Goal: Task Accomplishment & Management: Manage account settings

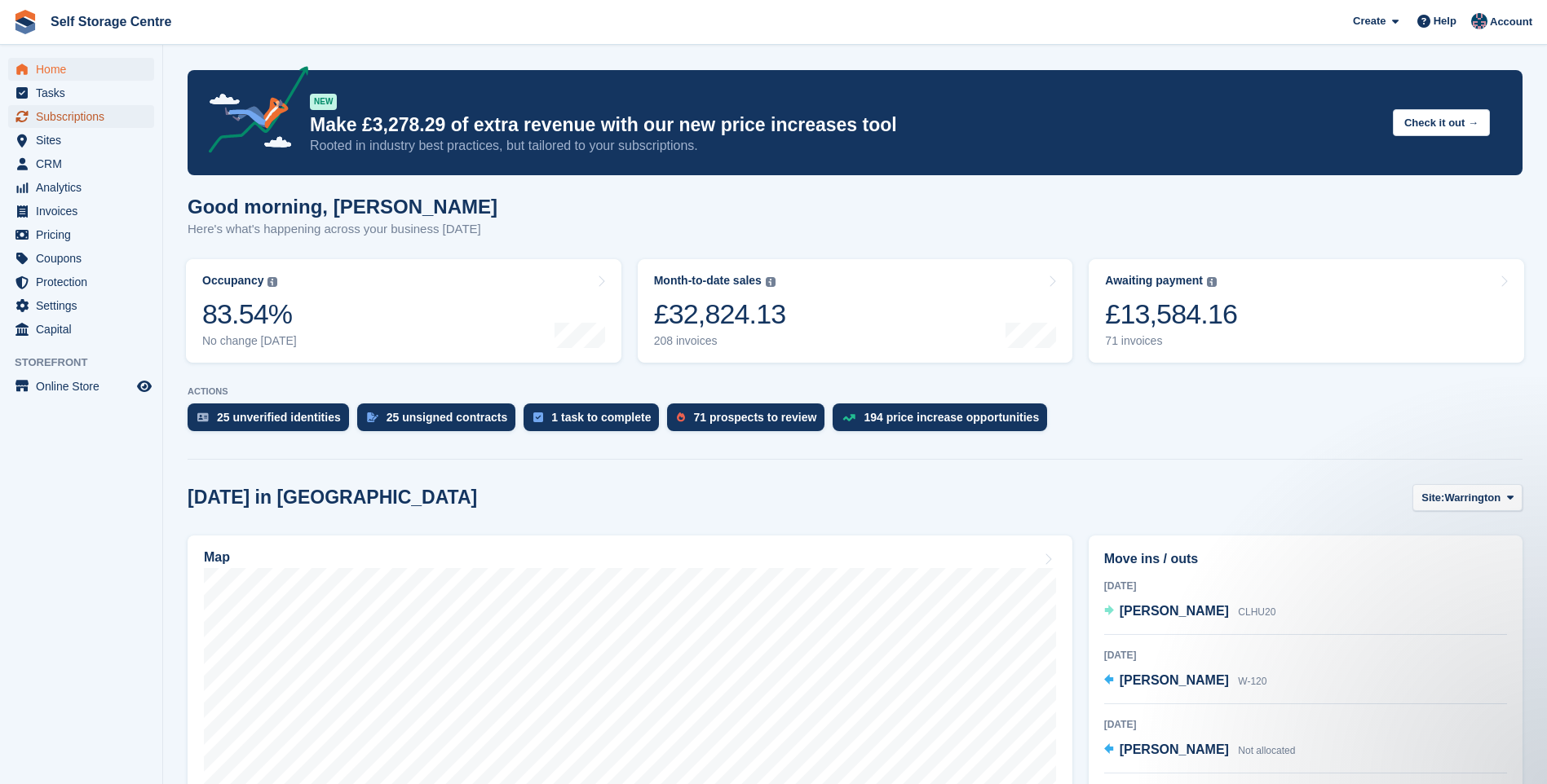
click at [68, 121] on span "Subscriptions" at bounding box center [84, 117] width 98 height 22
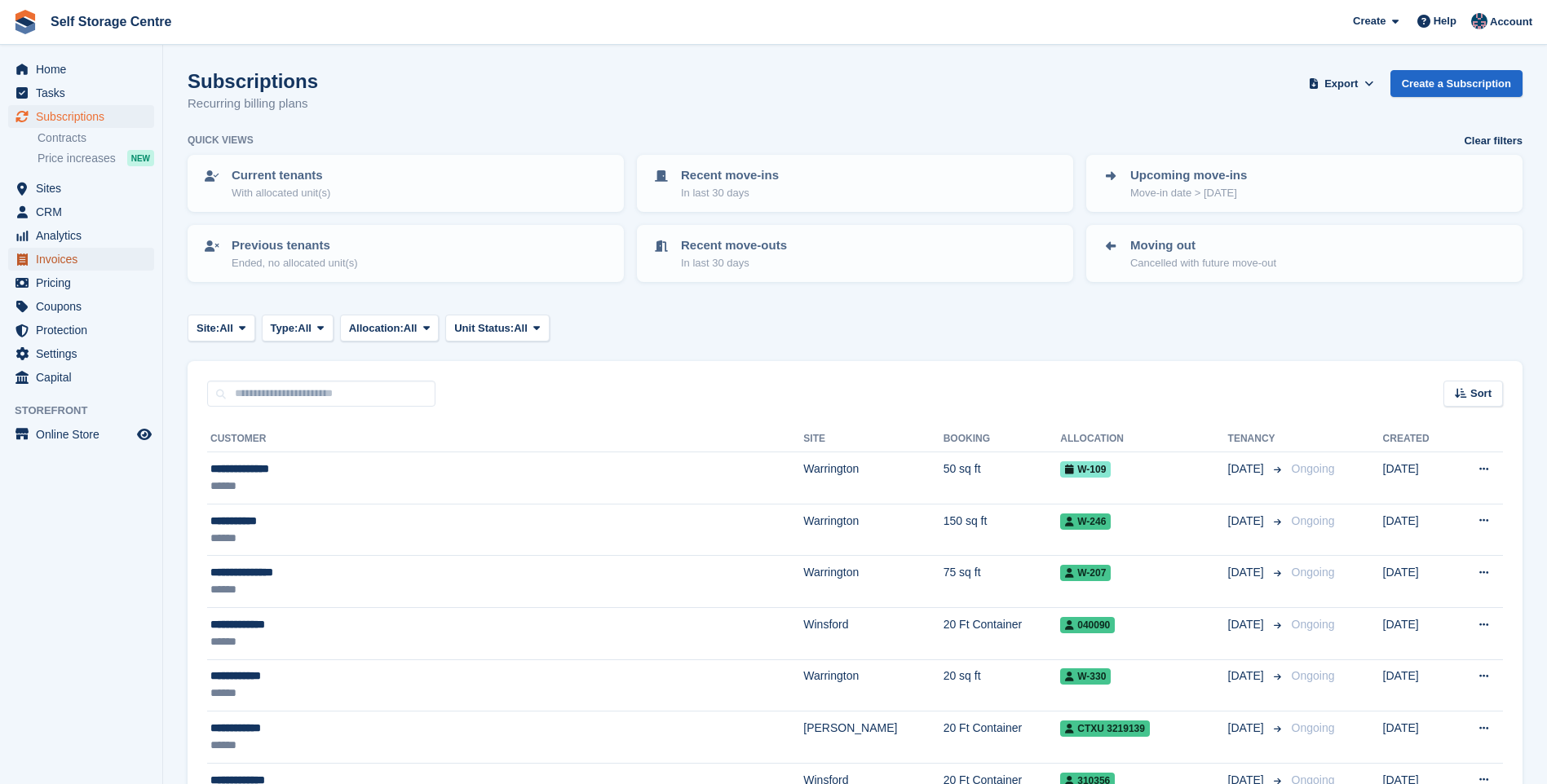
click at [72, 254] on span "Invoices" at bounding box center [84, 259] width 98 height 22
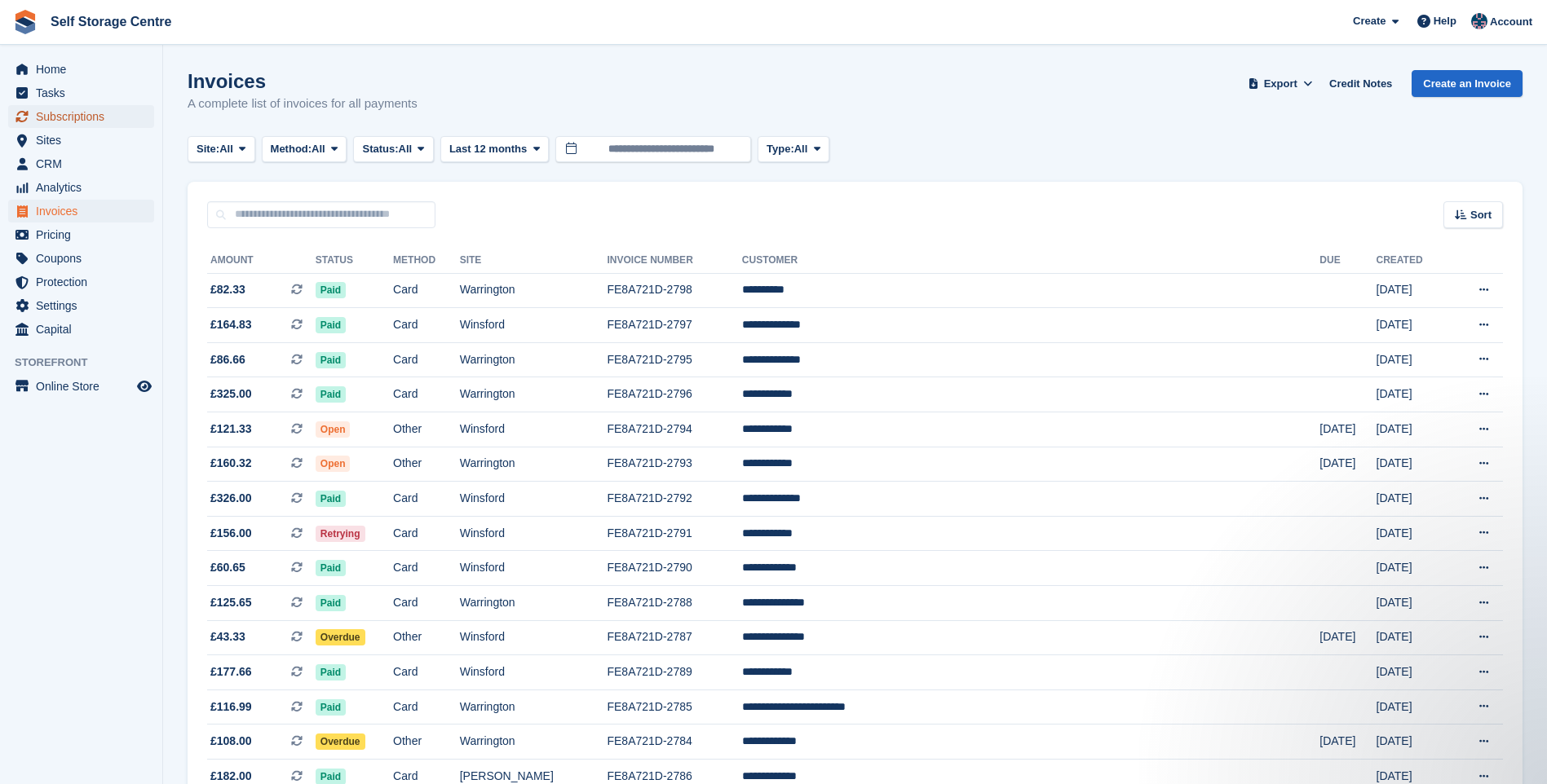
click at [86, 118] on span "Subscriptions" at bounding box center [84, 117] width 98 height 22
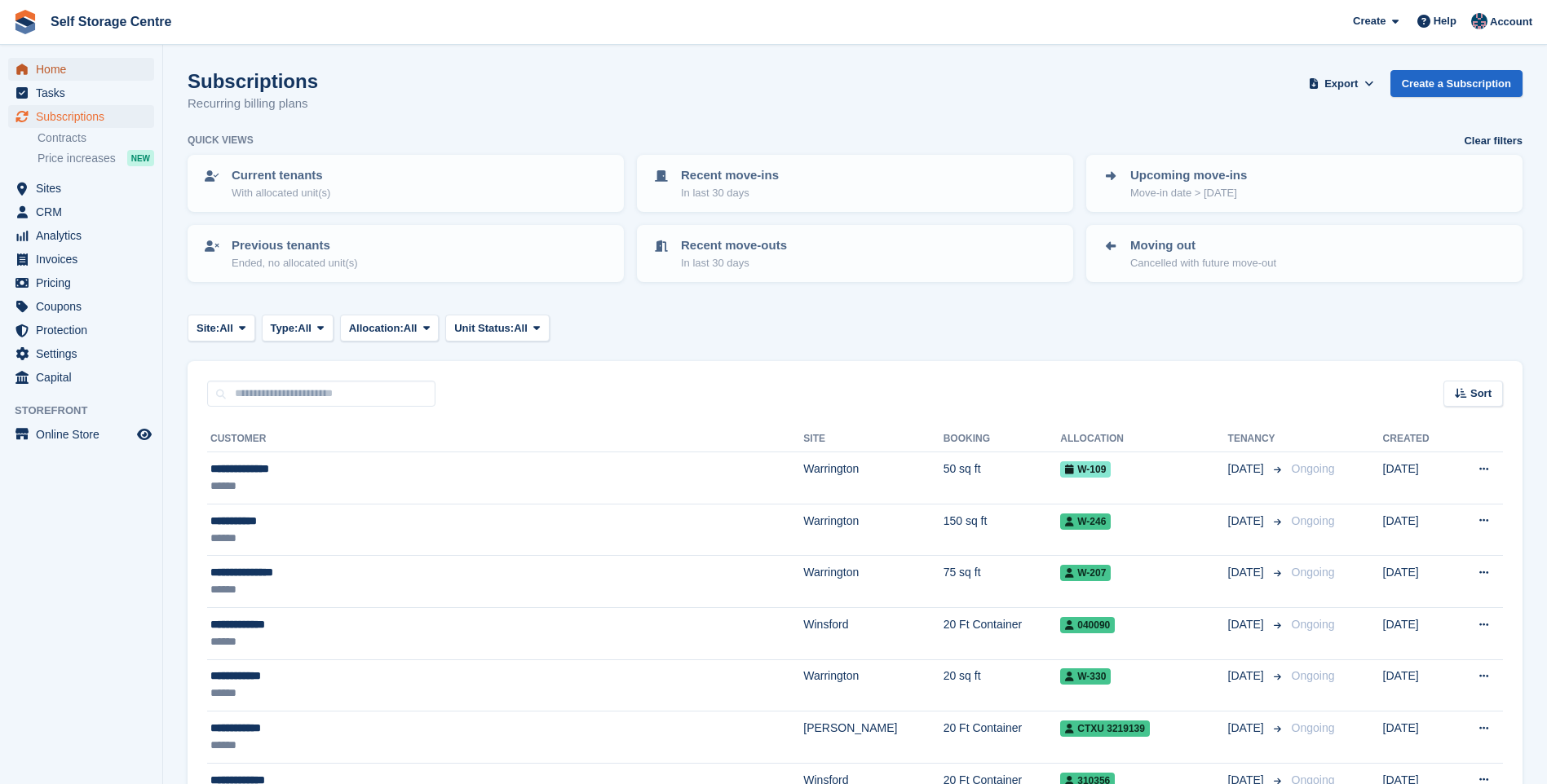
click at [64, 69] on span "Home" at bounding box center [84, 69] width 98 height 22
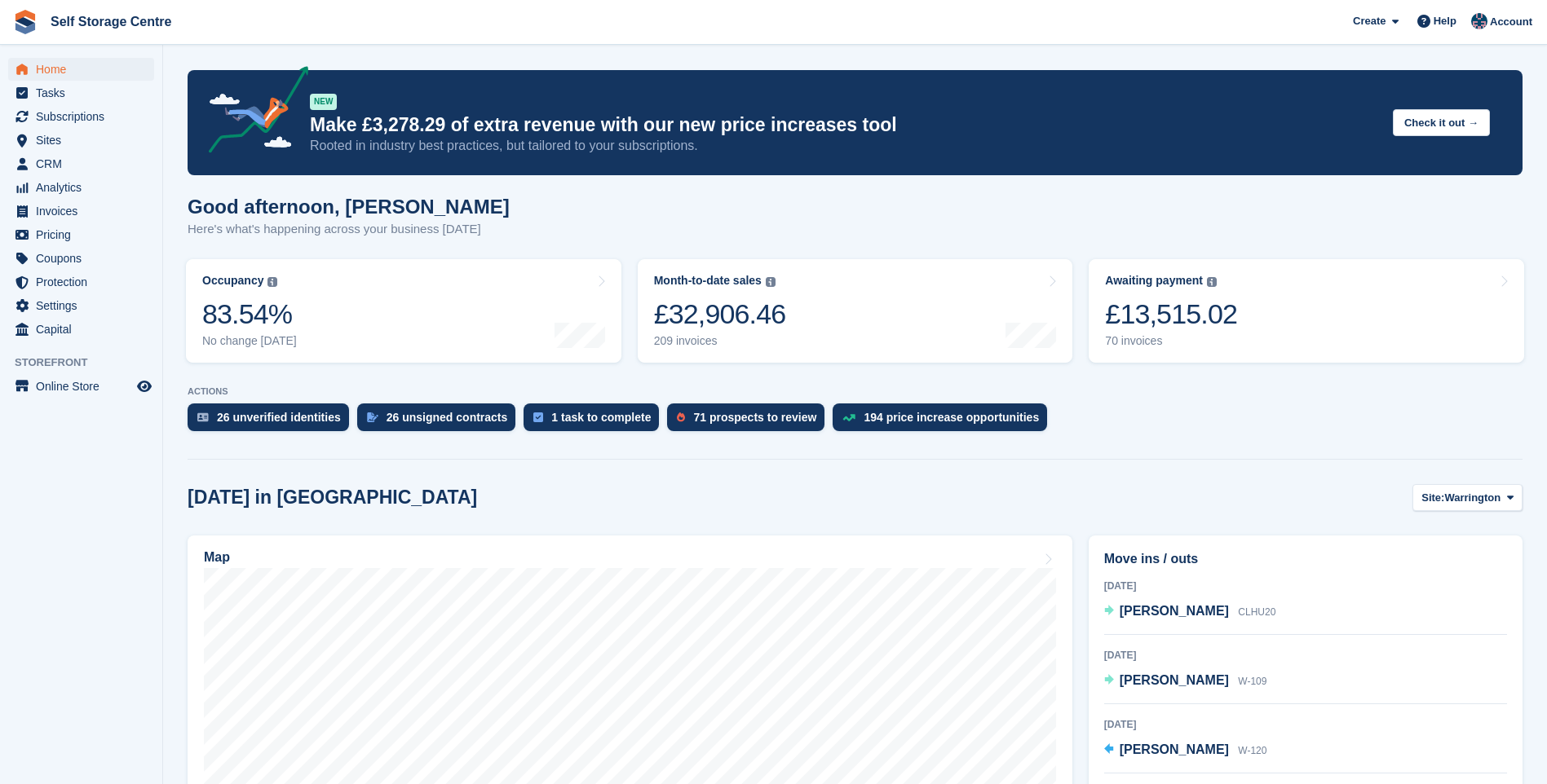
scroll to position [163, 0]
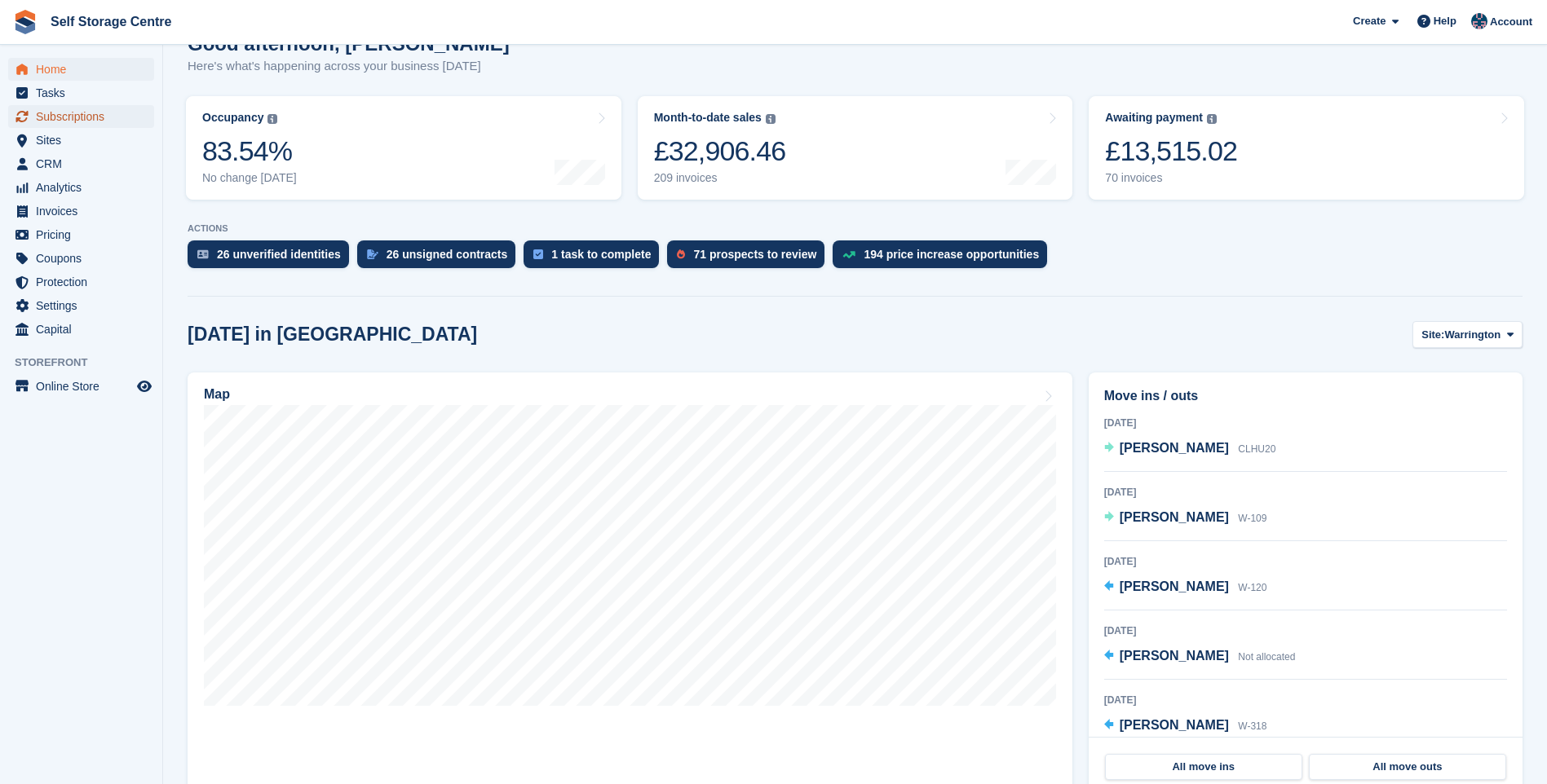
click at [68, 117] on span "Subscriptions" at bounding box center [84, 117] width 98 height 22
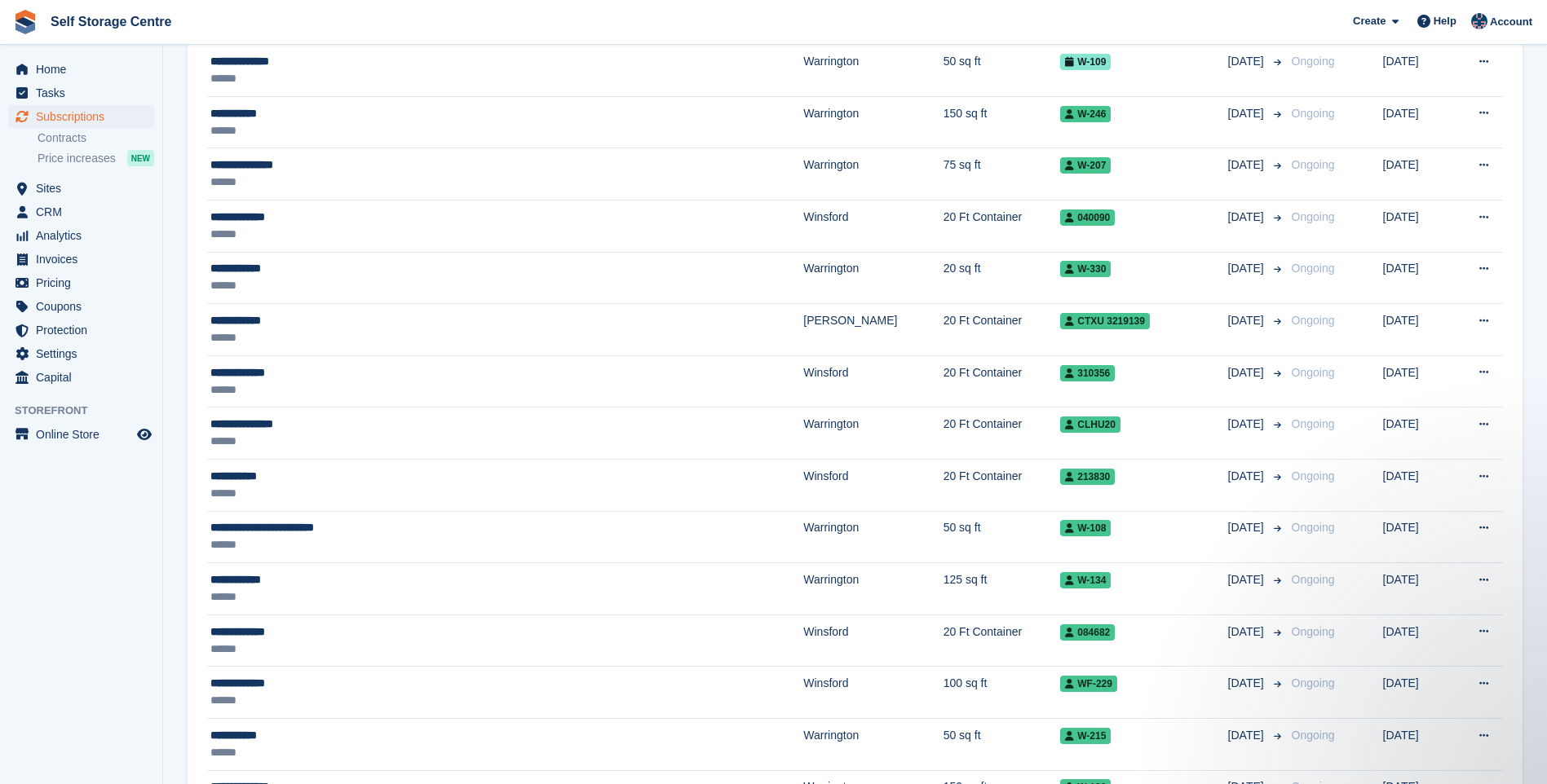
scroll to position [81, 0]
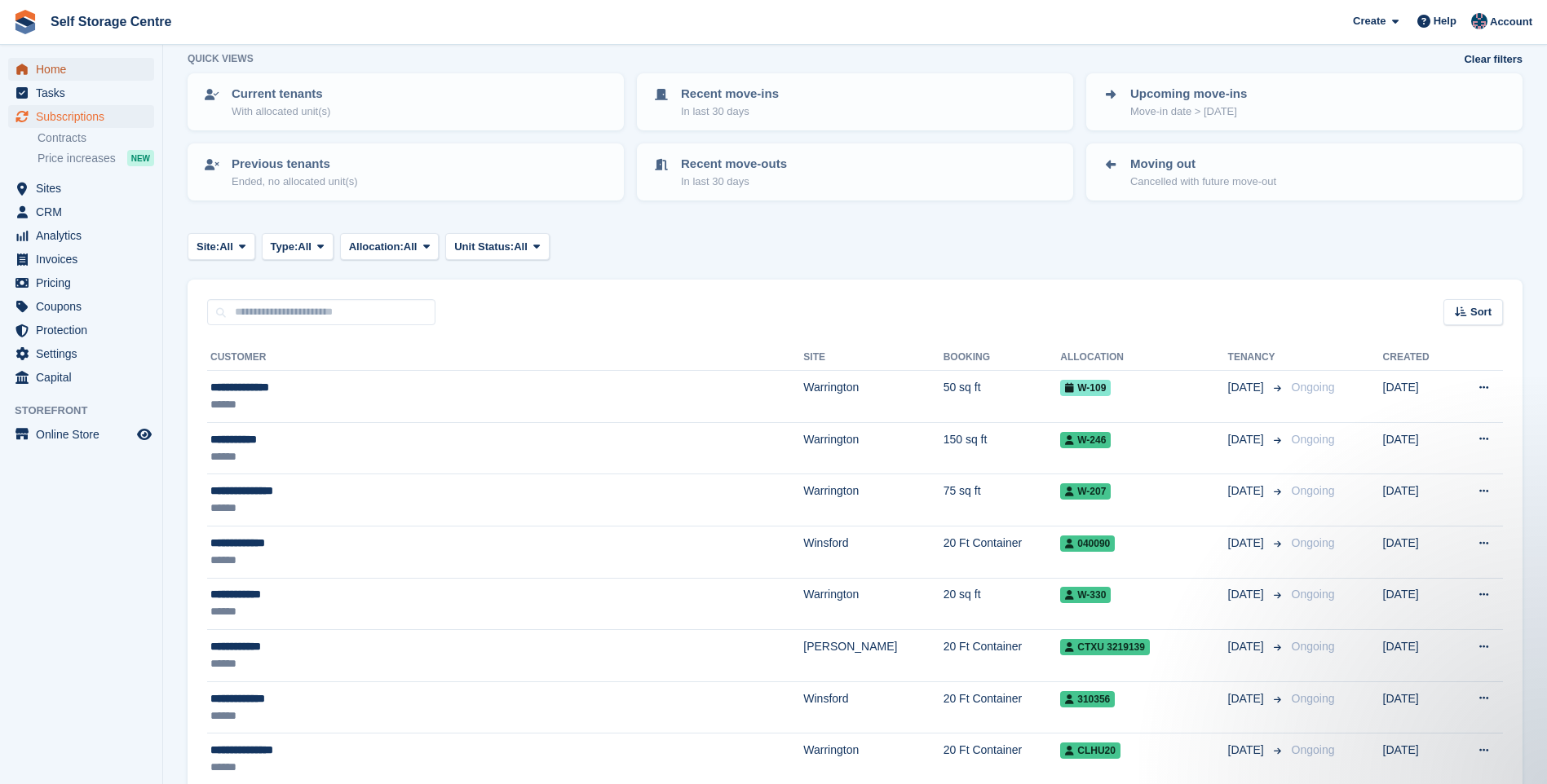
click at [55, 73] on span "Home" at bounding box center [84, 69] width 98 height 22
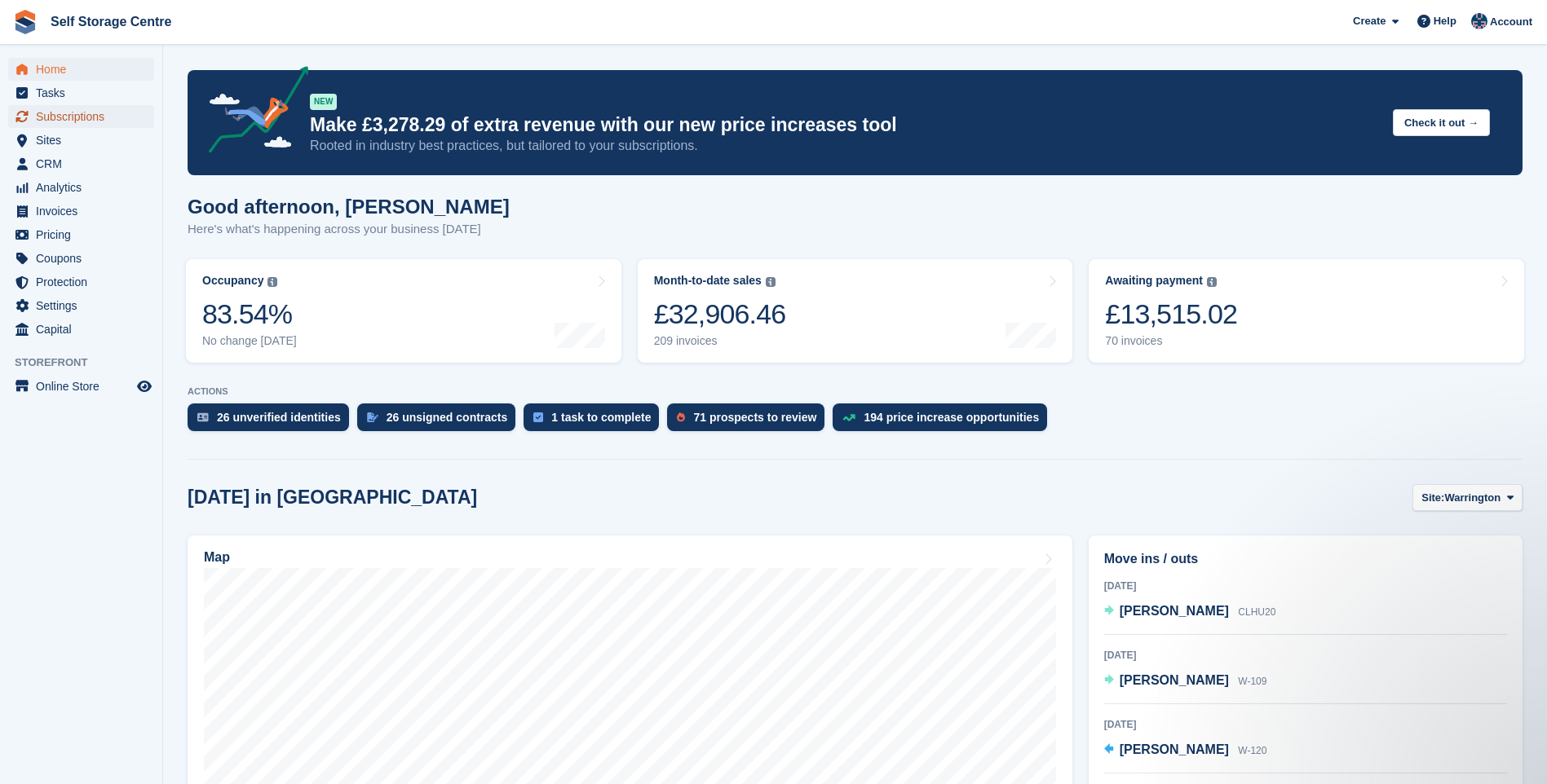
click at [86, 112] on span "Subscriptions" at bounding box center [84, 117] width 98 height 22
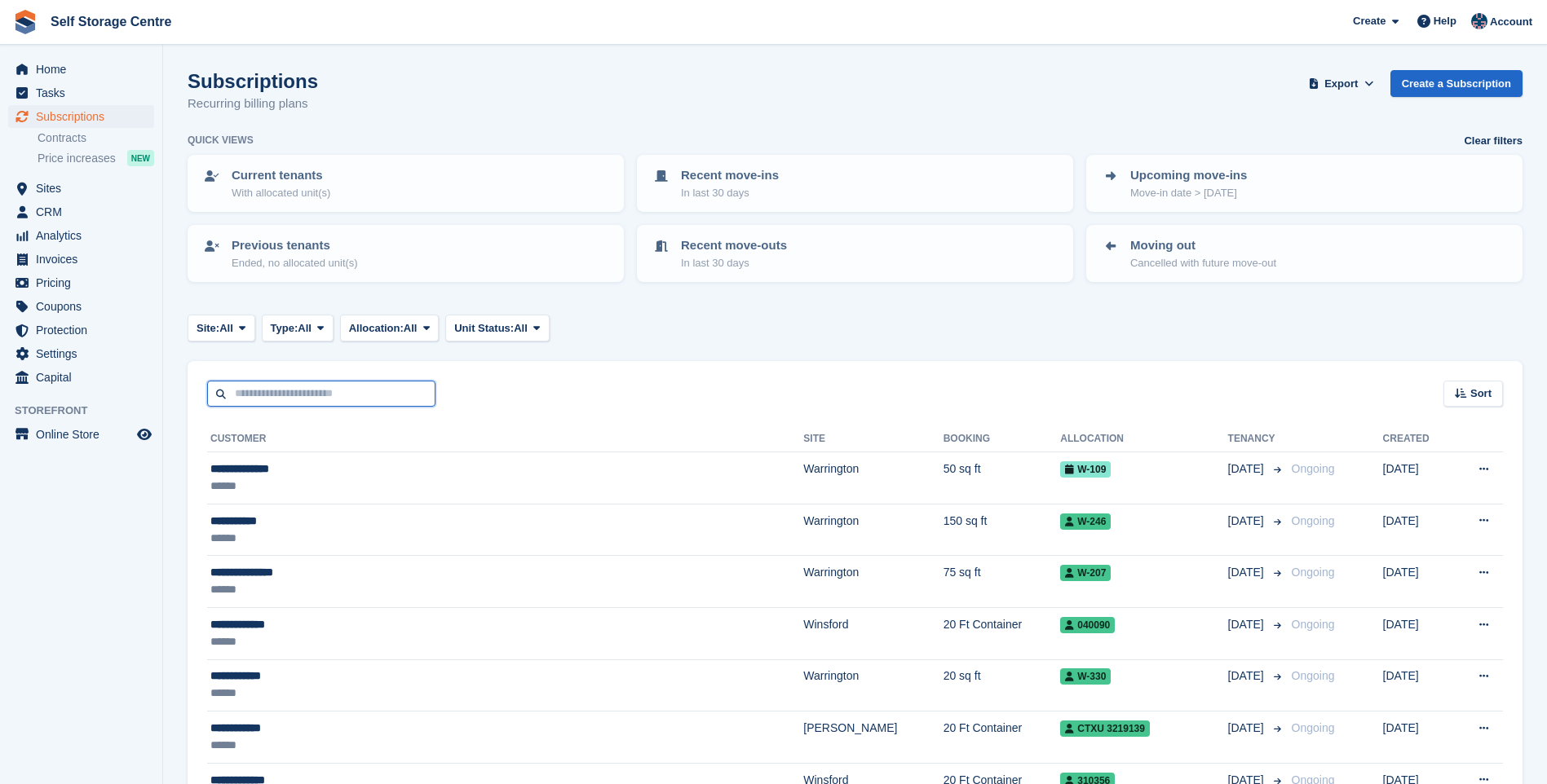
click at [259, 393] on input "text" at bounding box center [322, 393] width 228 height 27
type input "*******"
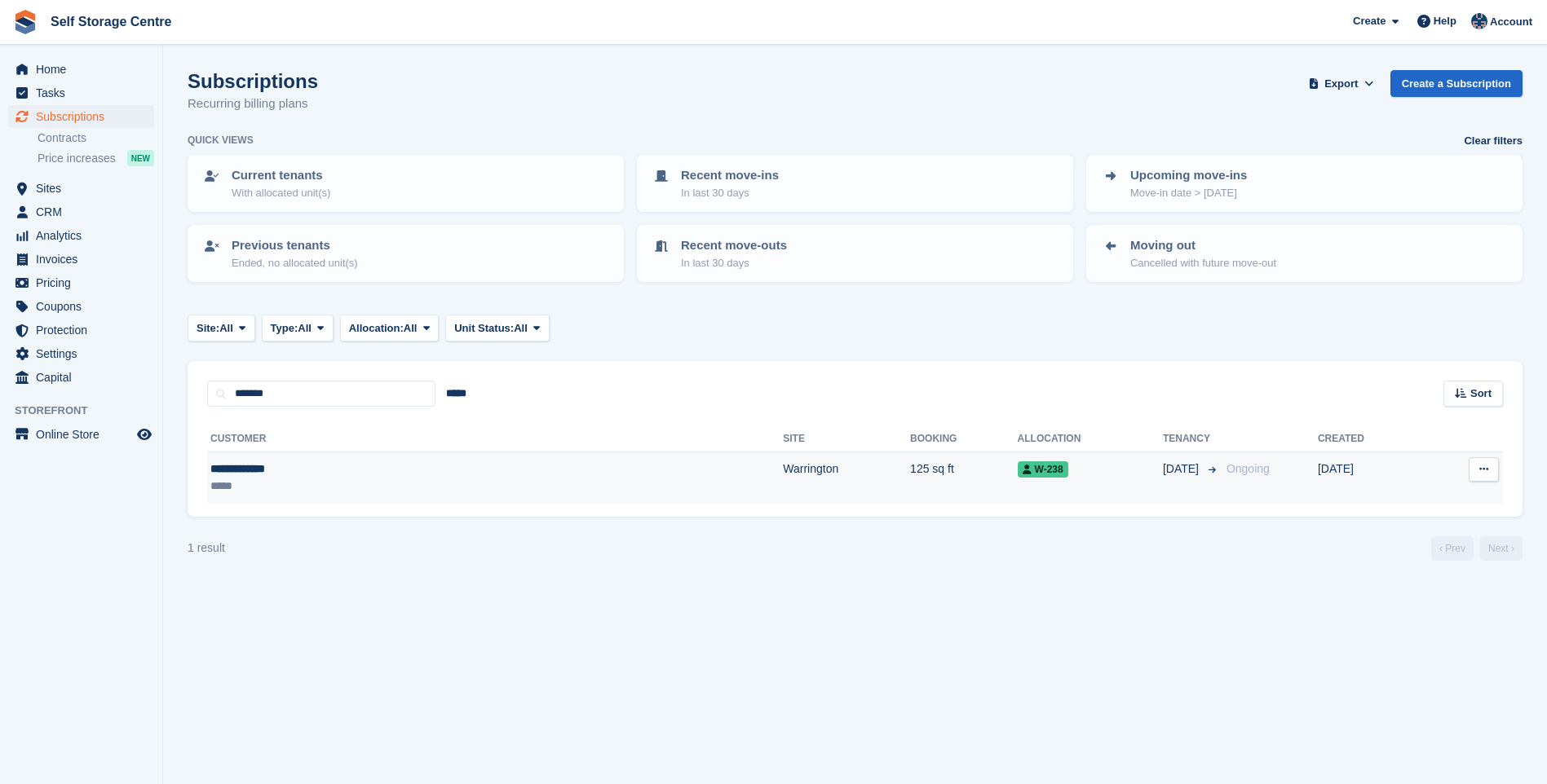
click at [255, 479] on div "*****" at bounding box center [334, 487] width 248 height 17
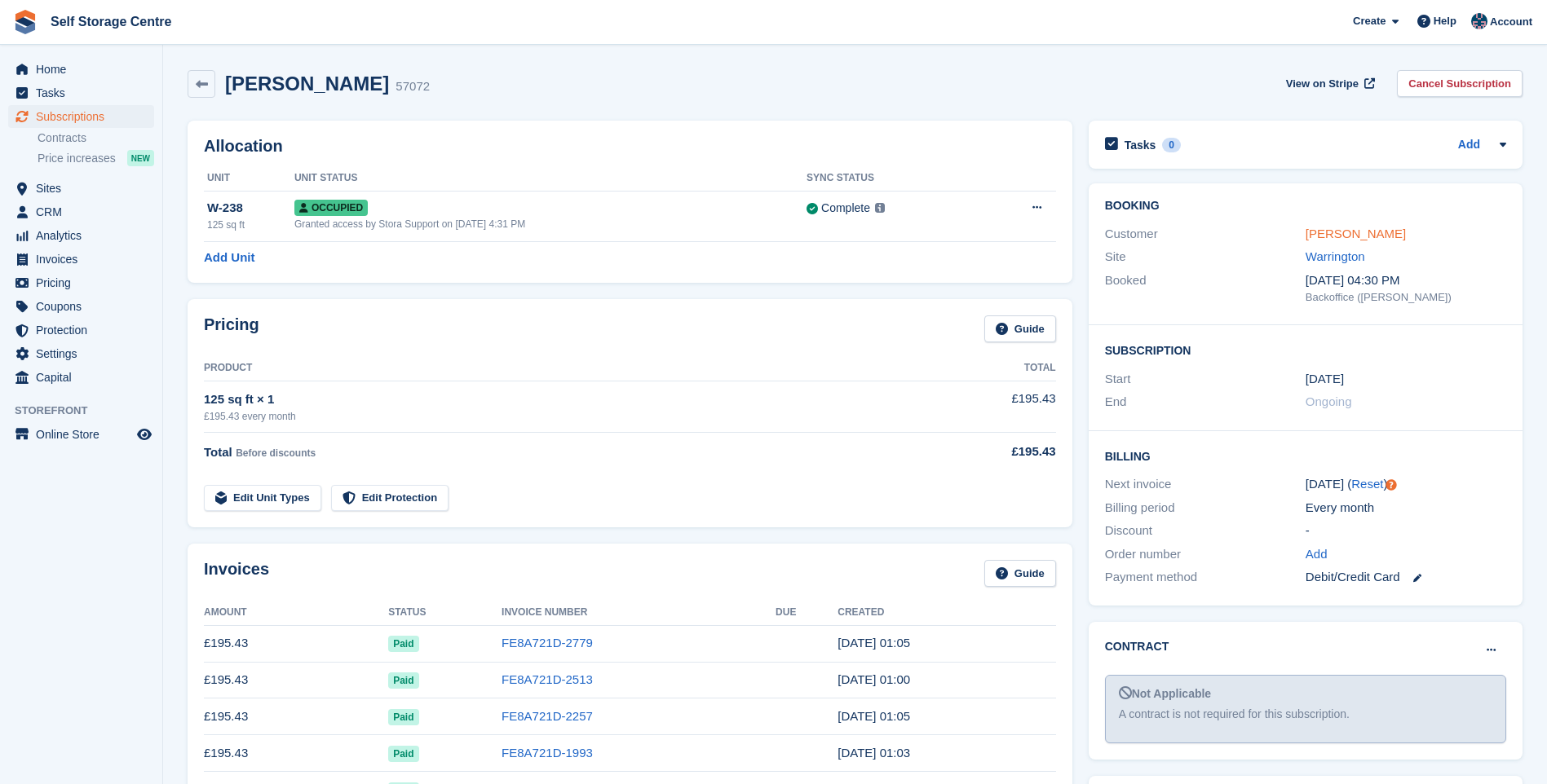
click at [1359, 236] on link "[PERSON_NAME]" at bounding box center [1356, 233] width 100 height 14
